Goal: Check status

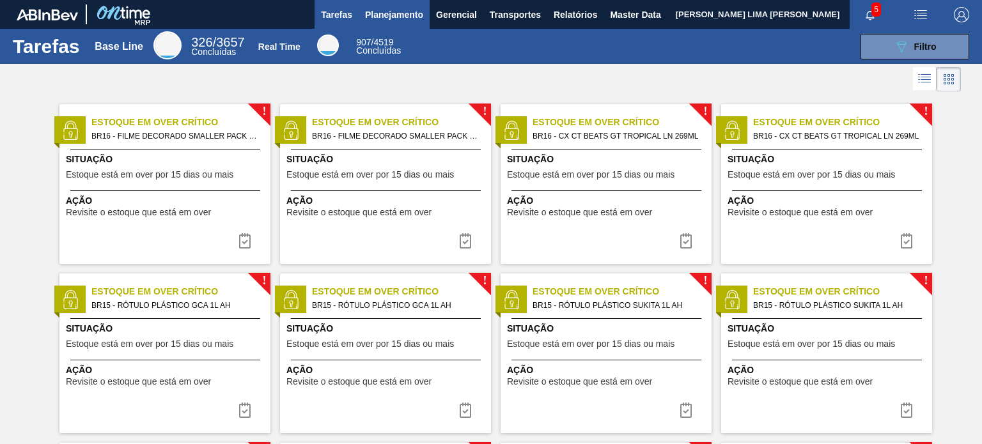
click at [408, 12] on span "Planejamento" at bounding box center [394, 14] width 58 height 15
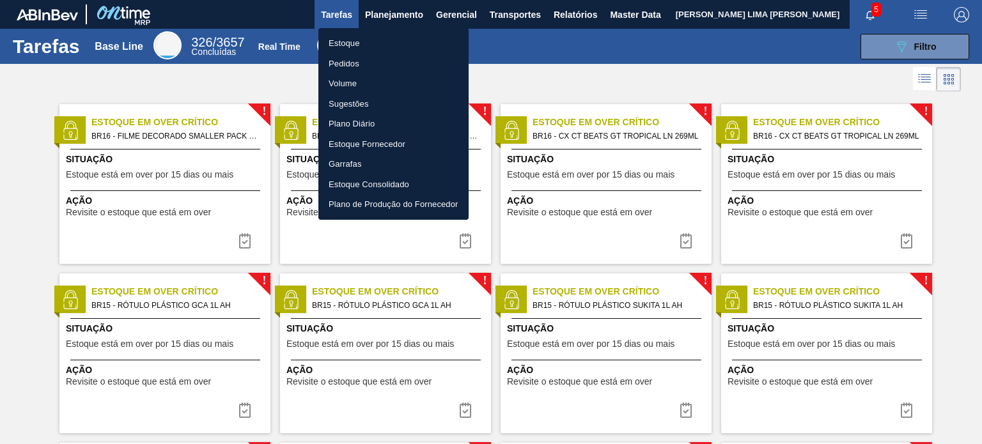
click at [388, 38] on li "Estoque" at bounding box center [393, 43] width 150 height 20
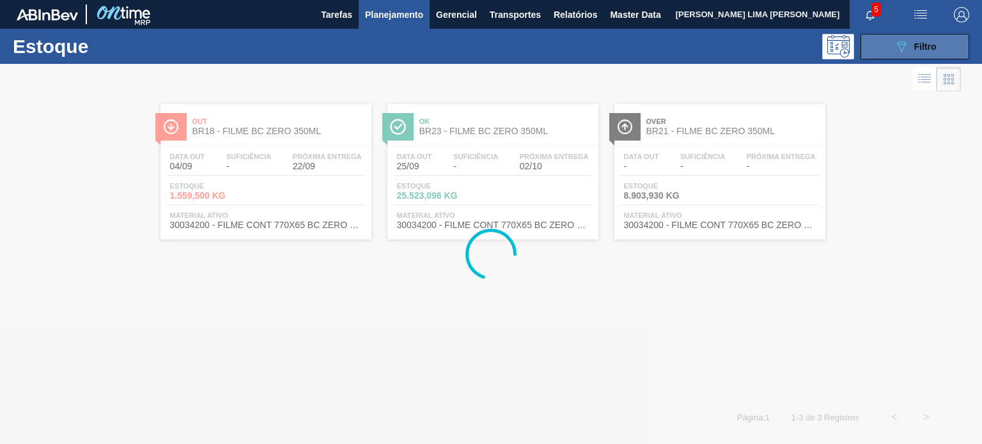
click at [902, 45] on icon "089F7B8B-B2A5-4AFE-B5C0-19BA573D28AC" at bounding box center [901, 46] width 15 height 15
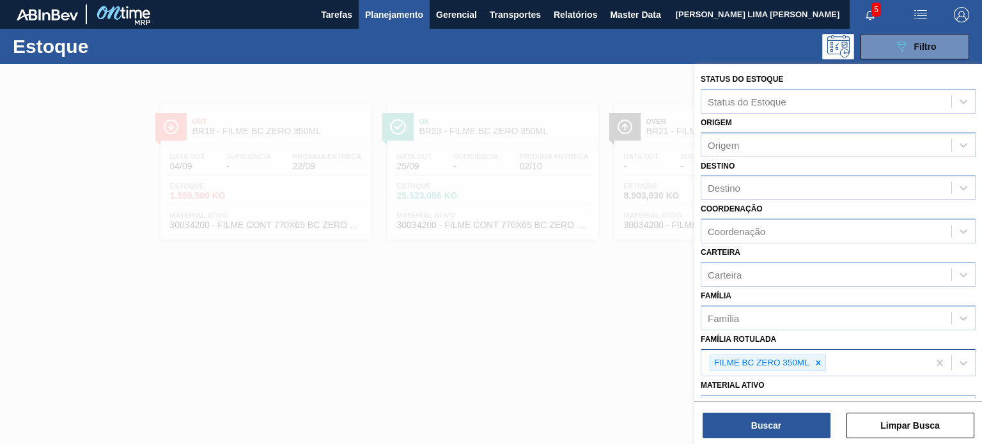
click at [823, 364] on div at bounding box center [818, 363] width 14 height 16
type Rotulada "gca"
click at [825, 365] on div "FILME BC ZERO 350ML" at bounding box center [768, 363] width 116 height 17
click at [823, 362] on div at bounding box center [818, 363] width 14 height 16
click at [826, 361] on div "Família Rotulada" at bounding box center [826, 361] width 250 height 19
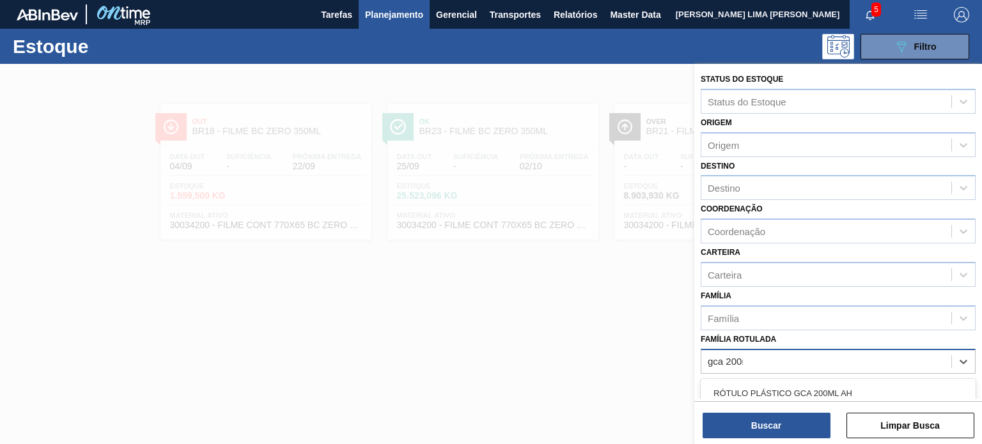
type Rotulada "gca 200ml"
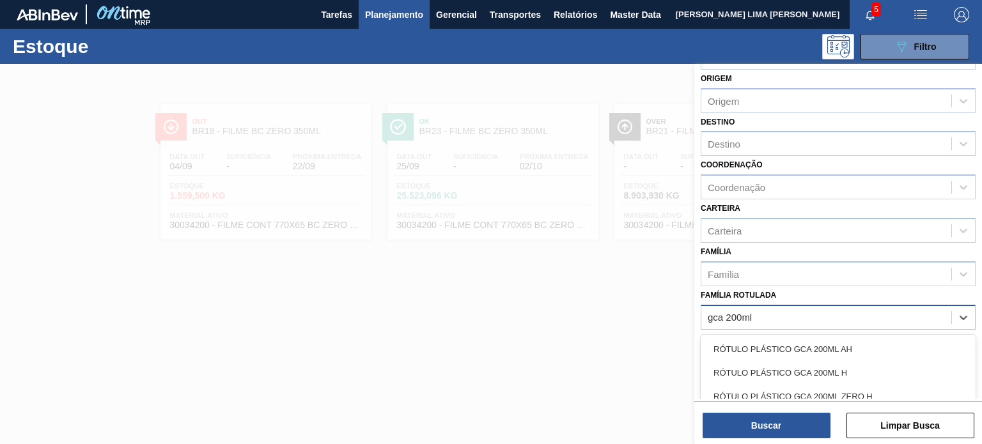
scroll to position [64, 0]
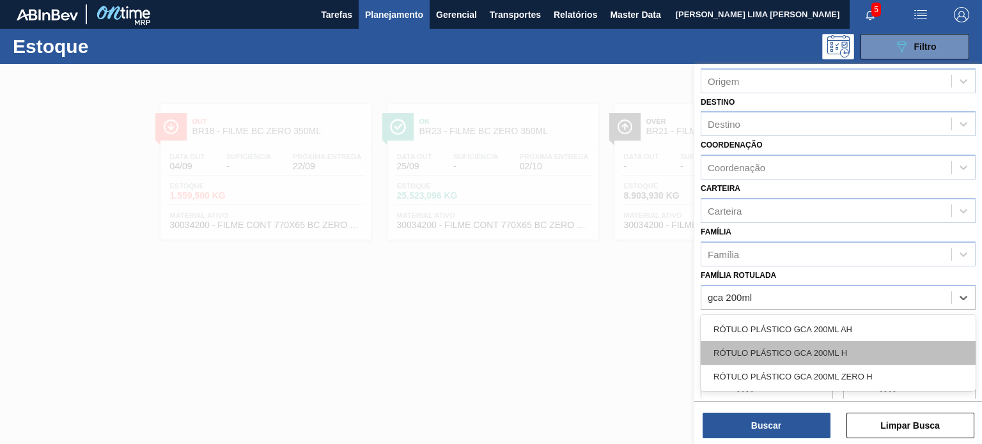
click at [822, 354] on div "RÓTULO PLÁSTICO GCA 200ML H" at bounding box center [838, 353] width 275 height 24
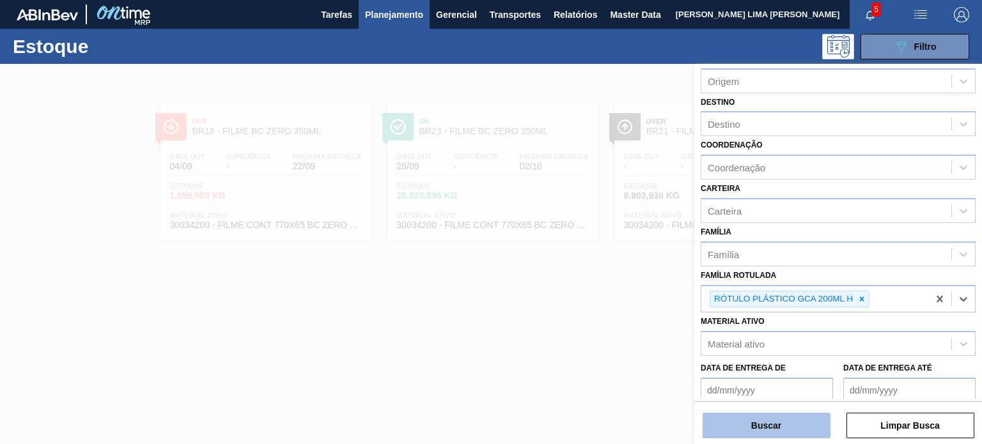
click at [785, 433] on button "Buscar" at bounding box center [767, 426] width 128 height 26
